Goal: Communication & Community: Answer question/provide support

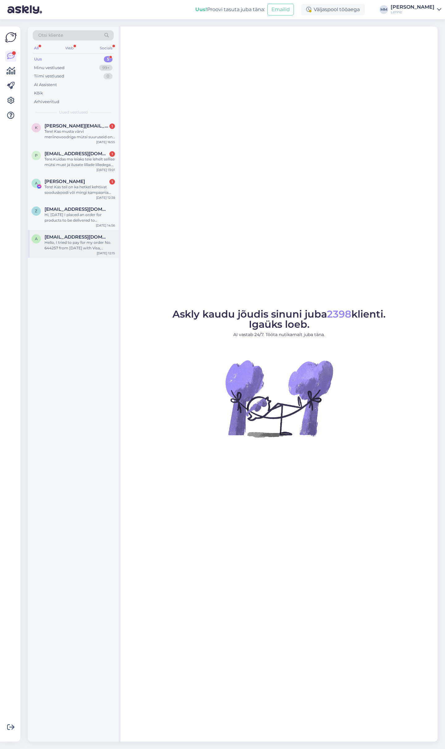
click at [66, 239] on span "[EMAIL_ADDRESS][DOMAIN_NAME]" at bounding box center [76, 237] width 64 height 6
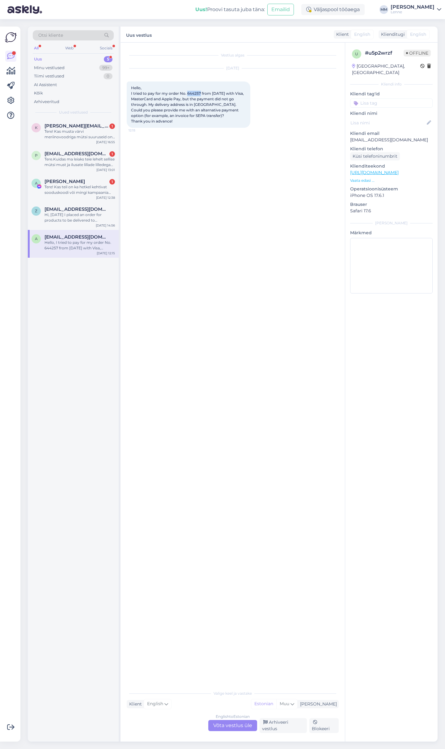
drag, startPoint x: 187, startPoint y: 93, endPoint x: 200, endPoint y: 93, distance: 13.0
click at [200, 93] on span "Hello, I tried to pay for my order No. 644257 from [DATE] with Visa, MasterCard…" at bounding box center [188, 105] width 114 height 38
copy span "644257"
click at [221, 728] on div "English to Estonian Võta vestlus üle" at bounding box center [232, 725] width 49 height 11
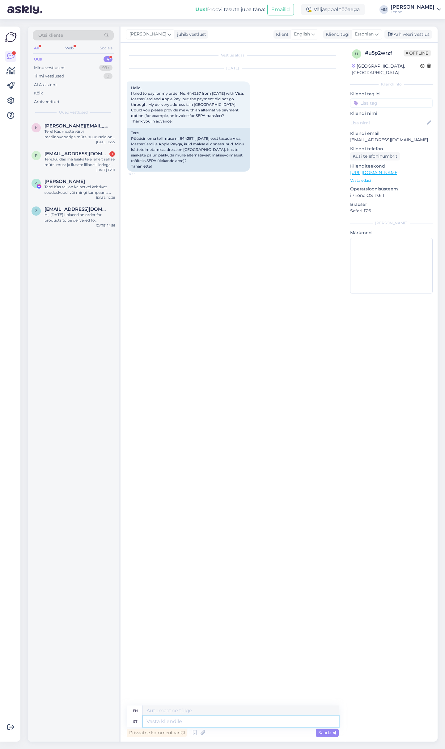
click at [201, 720] on textarea at bounding box center [241, 722] width 196 height 10
type textarea "Hell, w"
type textarea "Dear,"
type textarea "Hell, we c"
type textarea "Hello, we"
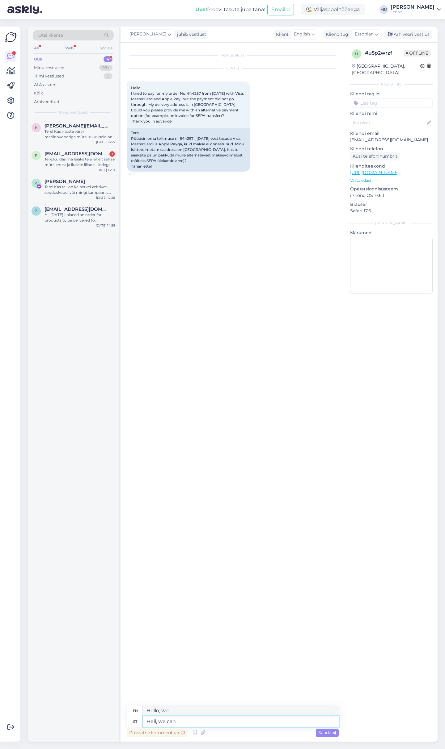
type textarea "Hell, we can"
type textarea "Hell, we can try t"
type textarea "Hell, we can try"
type textarea "Hell, we can try to s"
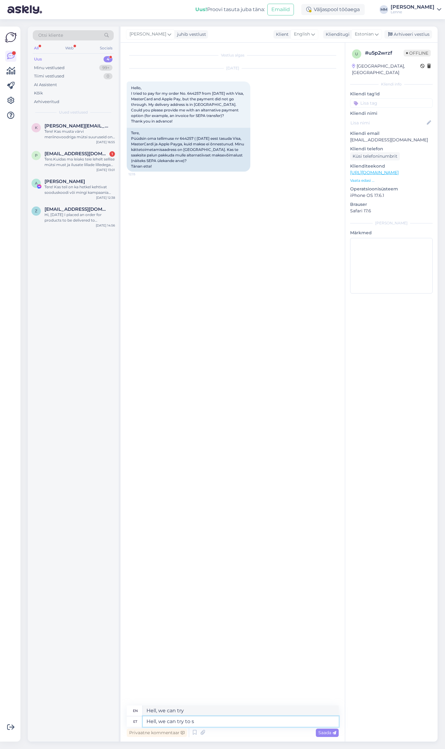
type textarea "Hell, we can try to"
type textarea "Hell, we can try to send t"
type textarea "Hell, we can try to send"
type textarea "Hell, we can try to send the p"
type textarea "Hell, we can try to send the"
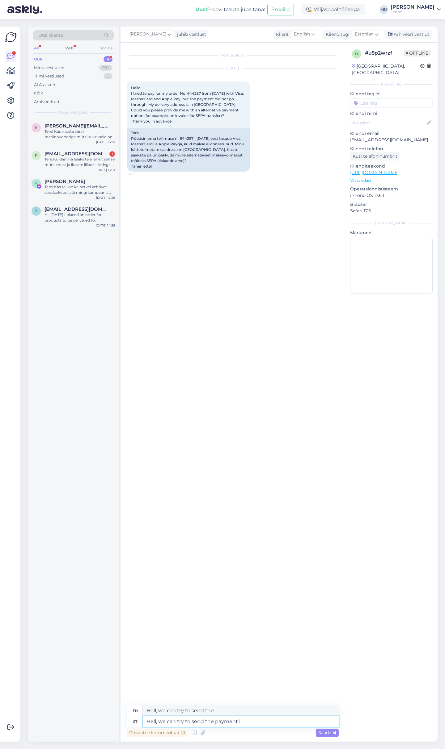
type textarea "Hell, we can try to send the payment li"
type textarea "Hell, we can try to send the payment"
type textarea "Hell, we can try to send the payment lik to"
type textarea "Hell, we can try to send the payment lik"
type textarea "Hell, we can try to send the payment lik to y"
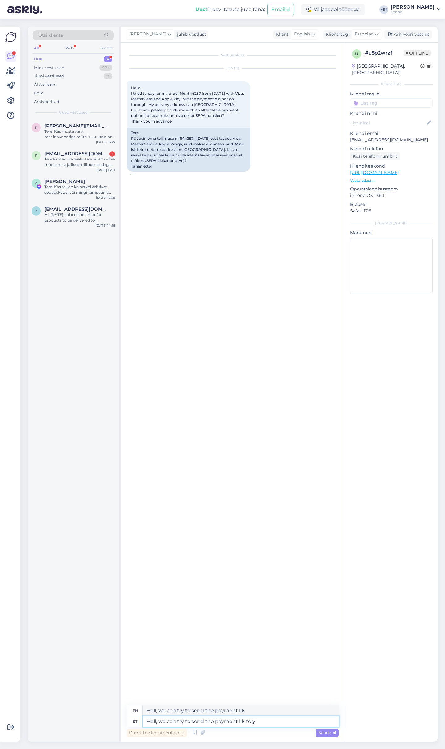
type textarea "Hell, we can try to send the payment like this"
type textarea "Hell, we can try to send the payment lik to you t"
type textarea "Hell, we can try to send the payment lik to you"
type textarea "Hell, we can try to send the payment lik to you to you"
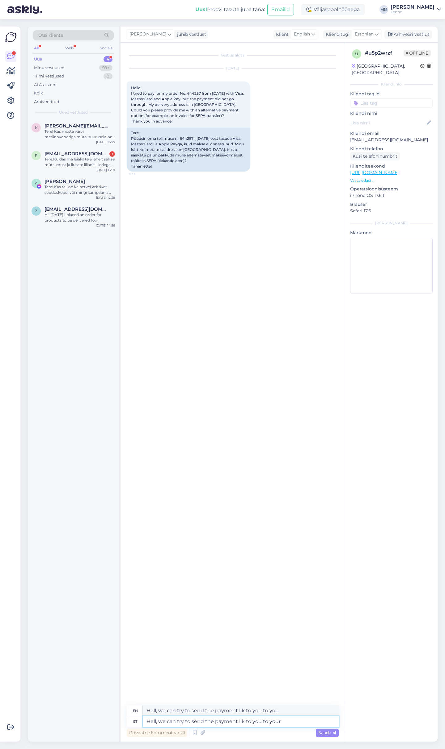
type textarea "Hell, we can try to send the payment lik to you to your e"
type textarea "Hell, we can try to send the payment lik to you to your"
paste textarea "[EMAIL_ADDRESS][DOMAIN_NAME]"
type textarea "Hell, we can try to send the payment lik to you to your email: [EMAIL_ADDRESS][…"
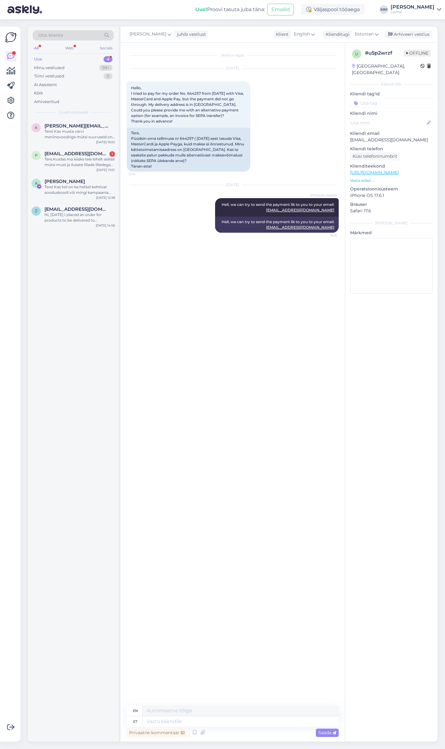
click at [178, 5] on div "Uus! Proovi tasuta [PERSON_NAME]: Emailid Väljaspool tööaega [PERSON_NAME] [PER…" at bounding box center [222, 9] width 445 height 19
click at [57, 216] on div "Hi, [DATE] I placed an order for products to be delivered to [GEOGRAPHIC_DATA].…" at bounding box center [79, 217] width 70 height 11
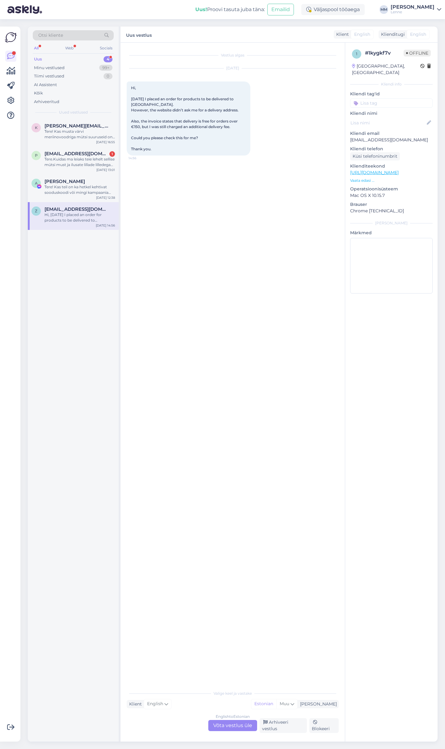
click at [239, 726] on div "English to Estonian Võta vestlus üle" at bounding box center [232, 725] width 49 height 11
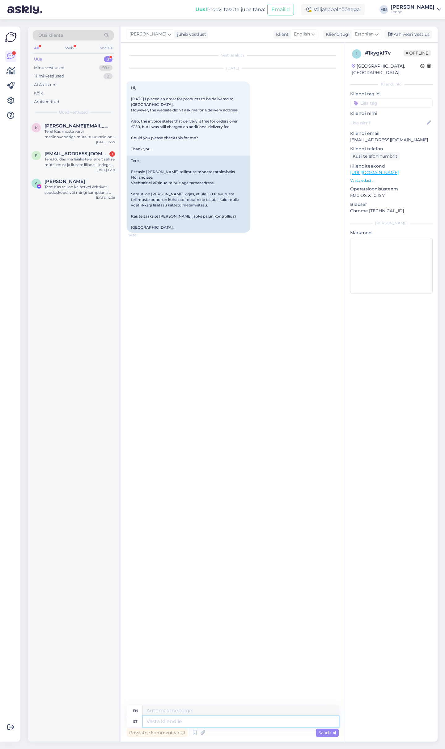
click at [199, 724] on textarea at bounding box center [241, 722] width 196 height 10
type textarea "Tere,"
type textarea "Hello,"
type textarea "Tere, palun t"
type textarea "Hello, please."
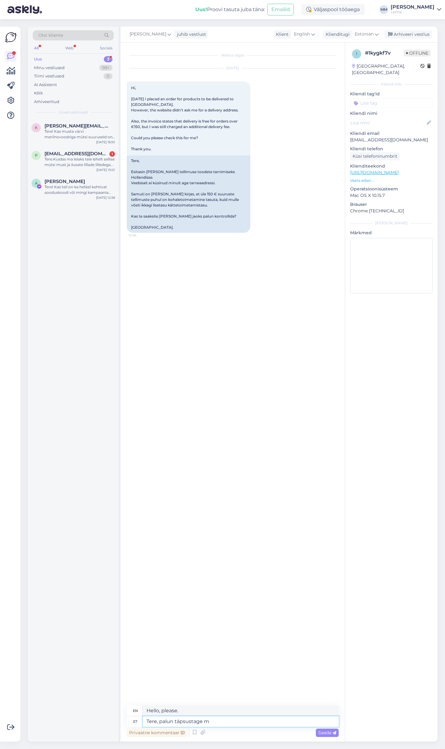
type textarea "Tere, palun täpsustage me"
type textarea "Hello, please clarify."
type textarea "Tere, palun täpsustage [PERSON_NAME]"
type textarea "Hello, please clarify for us."
type textarea "Tere, palun täpsustage [PERSON_NAME] t"
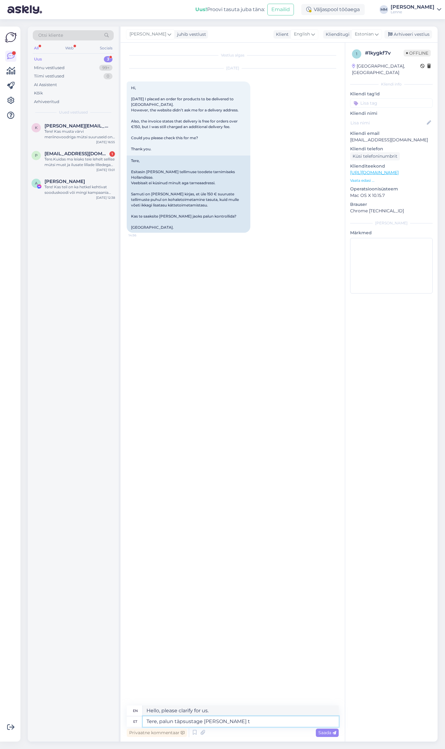
type textarea "Hello, please specify your"
type textarea "Tere, palun täpsustage [PERSON_NAME] tellimuse n"
type textarea "Hello, please specify your order."
type textarea "Tere, palun täpsustage [PERSON_NAME] tellimuse number v"
type textarea "Hello, please provide us with your order number."
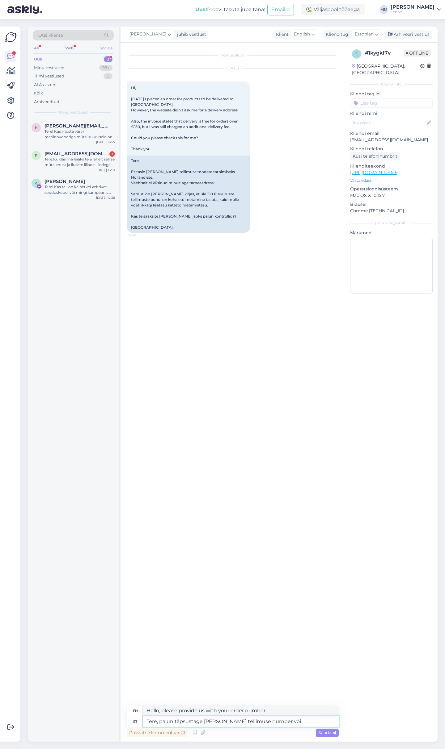
type textarea "Tere, palun täpsustage [PERSON_NAME] tellimuse number või"
type textarea "Hello, please provide us with your order number or"
type textarea "Tere, palun täpsustage [PERSON_NAME] tellimuse number või nimi"
type textarea "Hello, please provide us with your order number or name."
type textarea "Tere, palun täpsustage [PERSON_NAME] tellimuse number või nimi ?"
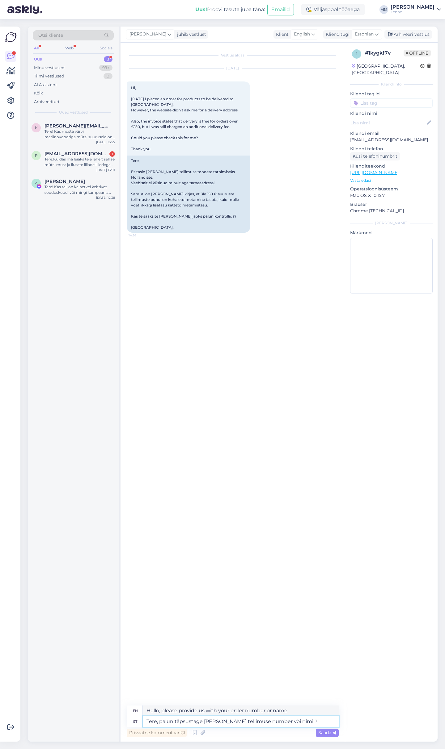
type textarea "Hello, please specify your order number or name?"
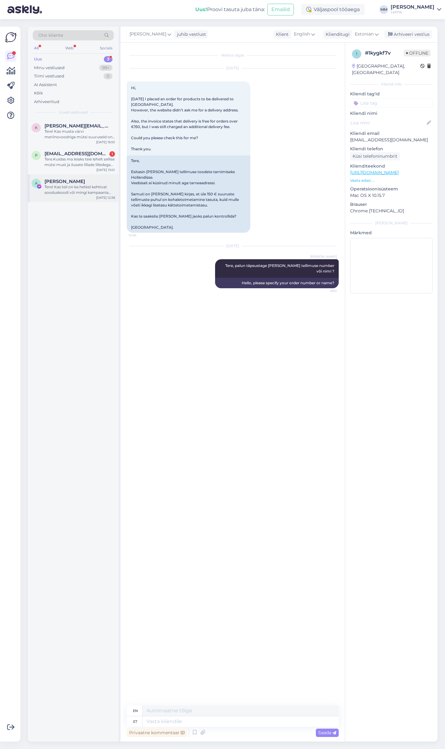
click at [83, 186] on div "Tere! Kas teil on ka hetkel kehtivat sooduskoodi või mingi kampaania lähiajal t…" at bounding box center [79, 189] width 70 height 11
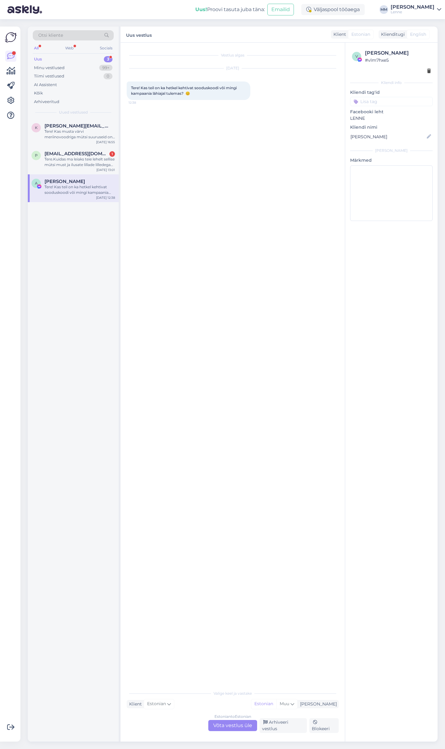
click at [226, 731] on div "Estonian to Estonian Võta vestlus üle" at bounding box center [232, 725] width 49 height 11
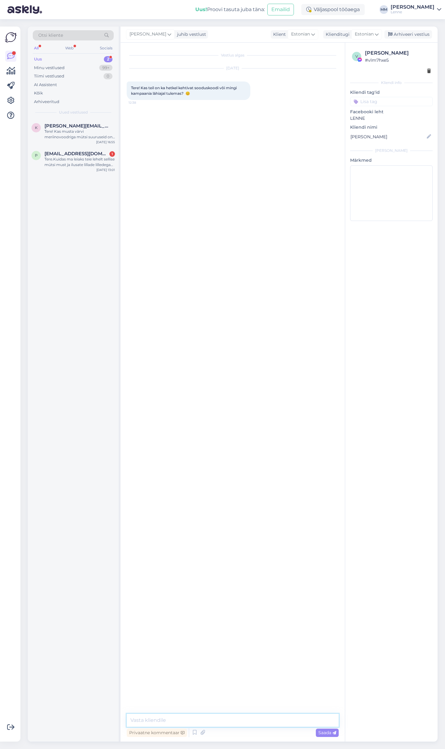
click at [194, 724] on textarea at bounding box center [233, 720] width 212 height 13
click at [293, 724] on textarea "Tere, kahjuks sooduskoodi [PERSON_NAME] ole aga uuel esmaspäeval 8" at bounding box center [233, 720] width 212 height 13
type textarea "Tere, kahjuks sooduskoodi [PERSON_NAME] ole aga uuel esmaspäeval [DATE] on E-es…"
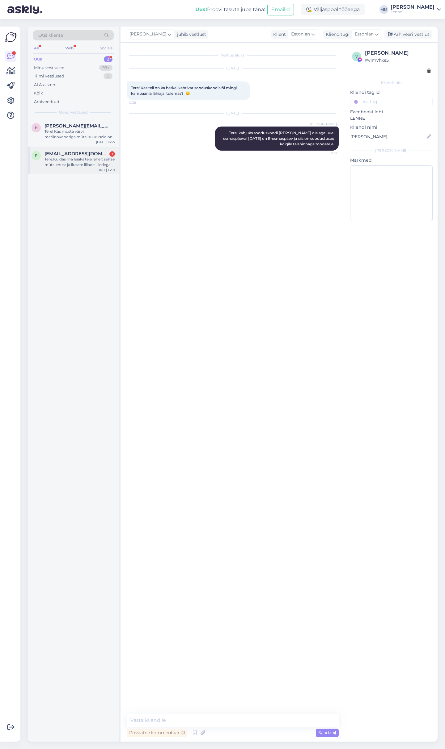
click at [90, 158] on div "Tere.Kuidas ma leiaks teie lehelt sellise mütsi must ja ilusate lillade lillede…" at bounding box center [79, 162] width 70 height 11
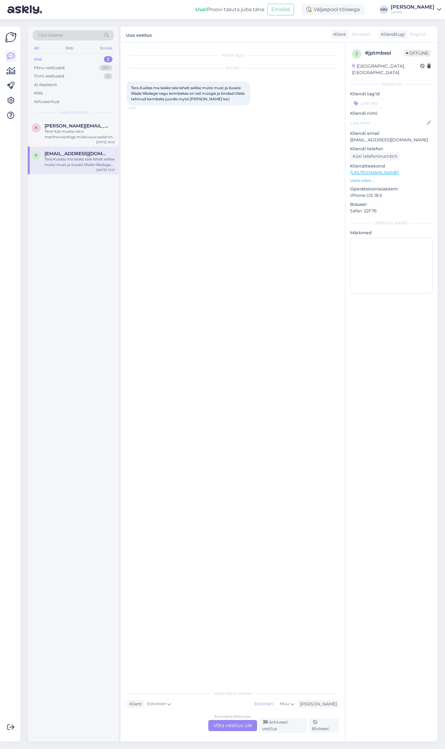
click at [386, 170] on link "[URL][DOMAIN_NAME]" at bounding box center [374, 173] width 48 height 6
click at [398, 170] on link "[URL][DOMAIN_NAME]" at bounding box center [374, 173] width 48 height 6
click at [236, 730] on div "Estonian to Estonian Võta vestlus üle" at bounding box center [232, 725] width 49 height 11
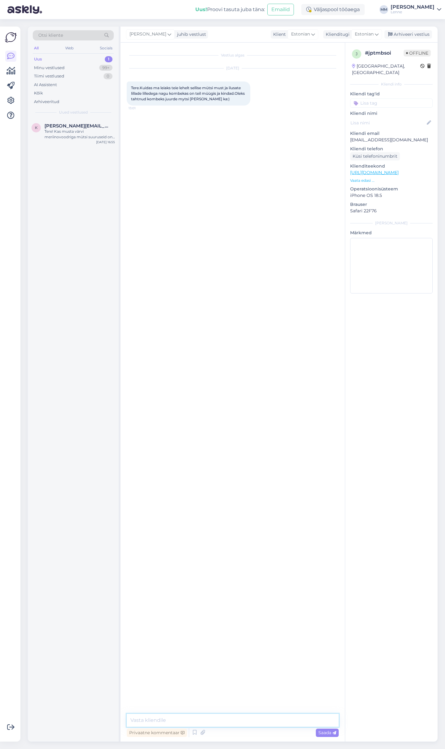
click at [189, 722] on textarea at bounding box center [233, 720] width 212 height 13
click at [216, 723] on textarea "Tere, kas saate palun täpsustada pirndi koodi või saata meile lingi tootest ?" at bounding box center [233, 720] width 212 height 13
type textarea "Tere, kas saate palun täpsustada prindi koodi või saata meile lingi tootest ?"
click at [319, 733] on span "Saada" at bounding box center [327, 733] width 18 height 6
click at [81, 137] on div "Tere! Kas musta värvi meriinovoodriga mütsi suuruseid on juurde tulemas? [URL][…" at bounding box center [79, 134] width 70 height 11
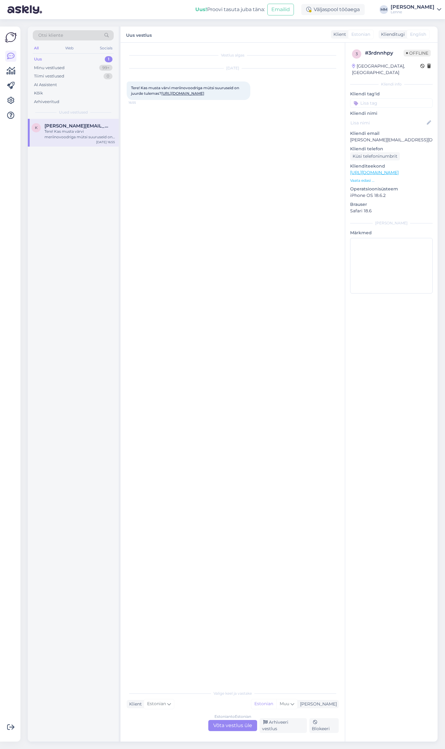
click at [170, 96] on link "[URL][DOMAIN_NAME]" at bounding box center [182, 93] width 43 height 5
click at [228, 727] on div "Estonian to Estonian Võta vestlus üle" at bounding box center [232, 725] width 49 height 11
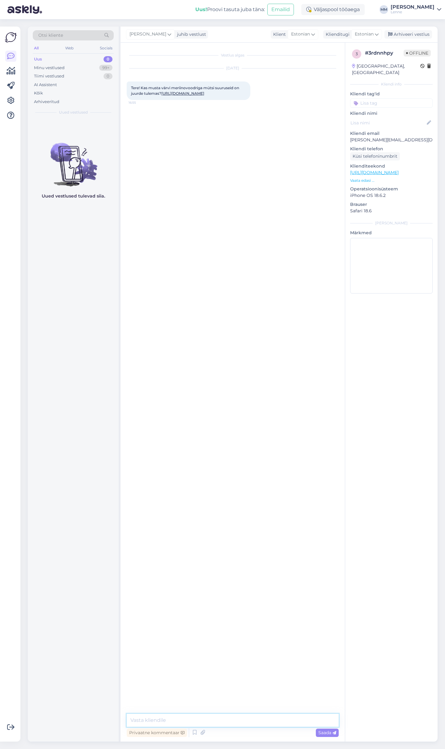
click at [208, 719] on textarea at bounding box center [233, 720] width 212 height 13
type textarea "Tere, antud mudel on veel tootmises ja lisame kohe müüki kui valmis saavad. Sep…"
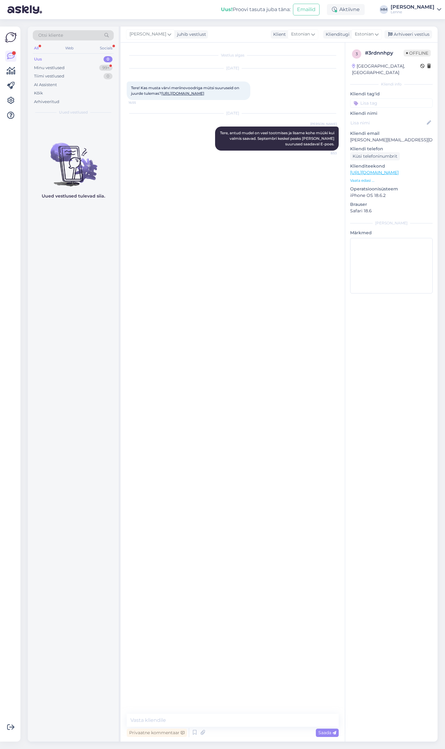
click at [101, 11] on div "Uus! Proovi tasuta [PERSON_NAME]: Emailid Aktiivne [PERSON_NAME] [PERSON_NAME]" at bounding box center [222, 9] width 445 height 19
click at [91, 65] on div "Minu vestlused 99+" at bounding box center [73, 68] width 81 height 9
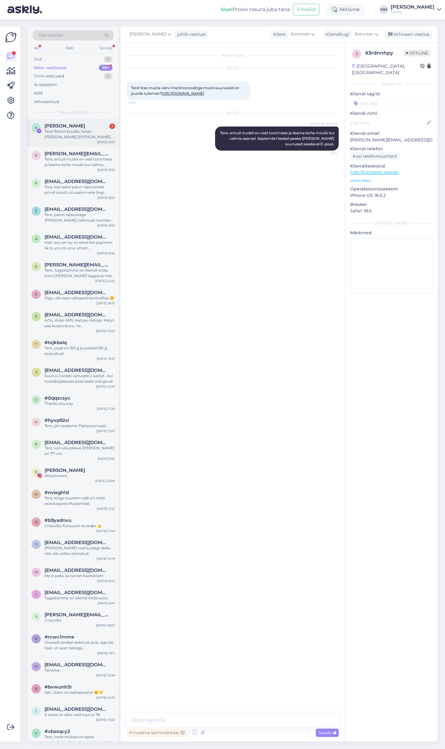
click at [79, 139] on div "Tere! Rõõm kuulda, hoian [PERSON_NAME] [PERSON_NAME] ❤️" at bounding box center [79, 134] width 70 height 11
